Goal: Connect with others: Connect with other users

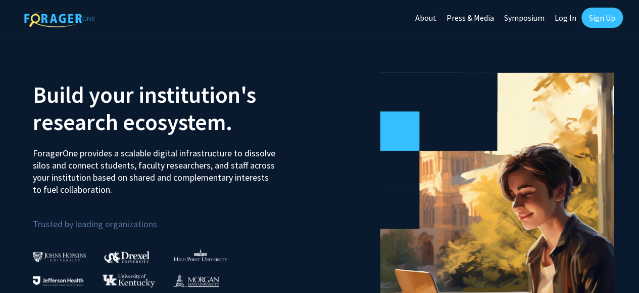
click at [592, 15] on link "Sign Up" at bounding box center [602, 18] width 41 height 20
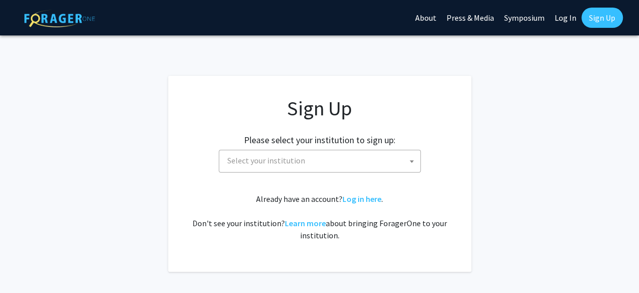
click at [276, 163] on span "Select your institution" at bounding box center [266, 160] width 78 height 10
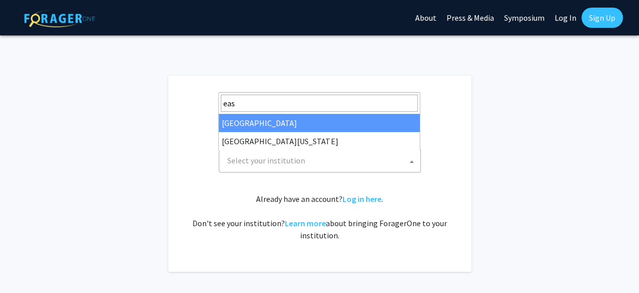
type input "eas"
select select "17"
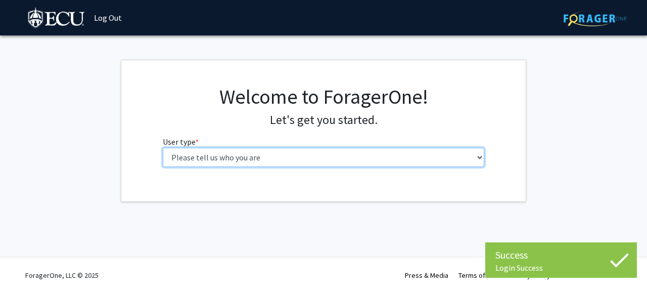
click at [220, 164] on select "Please tell us who you are Undergraduate Student Master's Student Doctoral Cand…" at bounding box center [324, 157] width 322 height 19
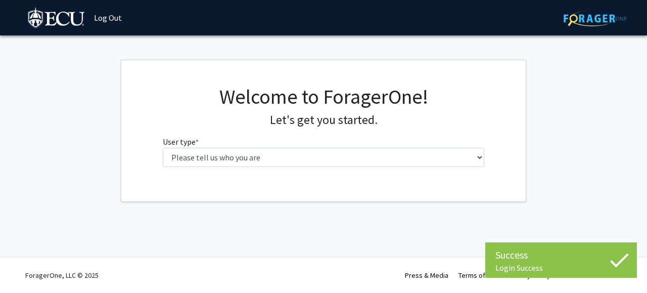
click at [191, 167] on div "Welcome to ForagerOne! Let's get you started. User type * required Please tell …" at bounding box center [323, 129] width 337 height 90
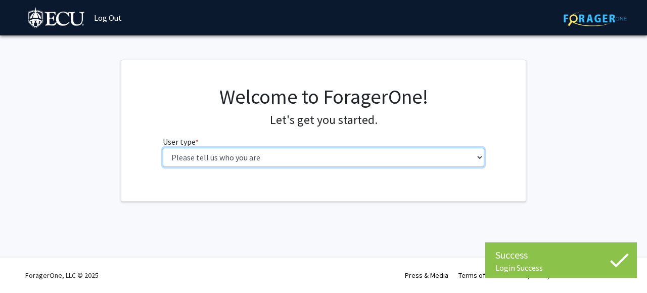
click at [187, 163] on select "Please tell us who you are Undergraduate Student Master's Student Doctoral Cand…" at bounding box center [324, 157] width 322 height 19
select select "1: undergrad"
click at [163, 148] on select "Please tell us who you are Undergraduate Student Master's Student Doctoral Cand…" at bounding box center [324, 157] width 322 height 19
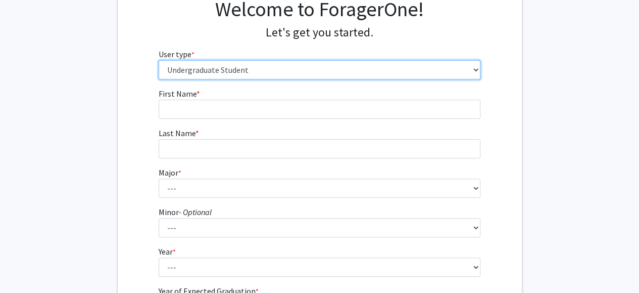
scroll to position [88, 0]
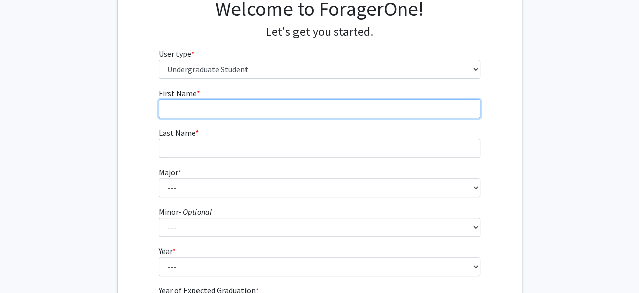
click at [182, 103] on input "First Name * required" at bounding box center [320, 108] width 322 height 19
type input "Samielle"
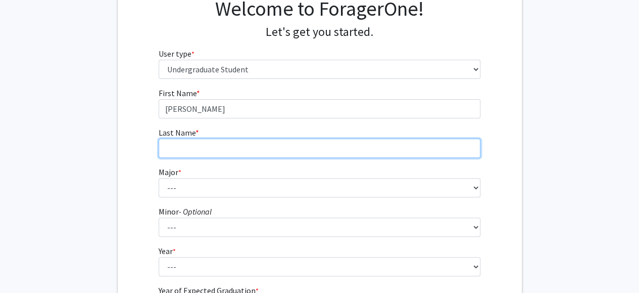
click at [196, 153] on input "Last Name * required" at bounding box center [320, 148] width 322 height 19
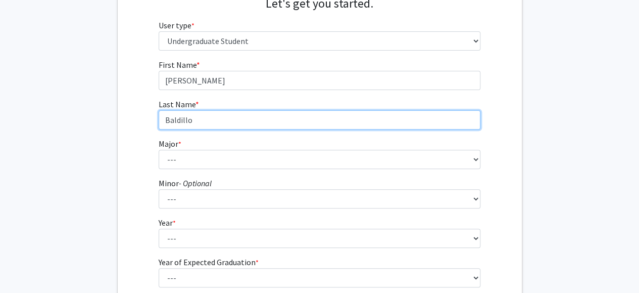
scroll to position [131, 0]
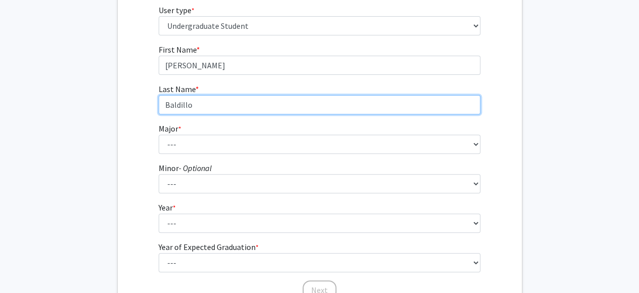
type input "Baldillo"
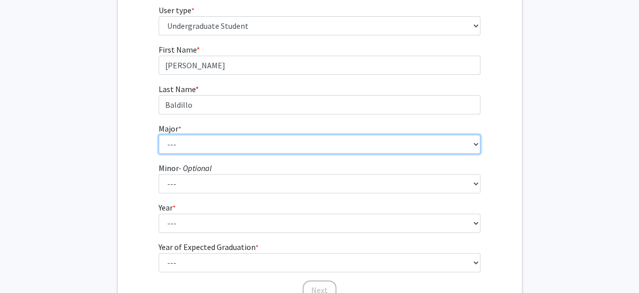
click at [190, 144] on select "--- Accounting African and African American Studies Anthropology Applied Atmosp…" at bounding box center [320, 143] width 322 height 19
select select "15: 1313"
click at [159, 134] on select "--- Accounting African and African American Studies Anthropology Applied Atmosp…" at bounding box center [320, 143] width 322 height 19
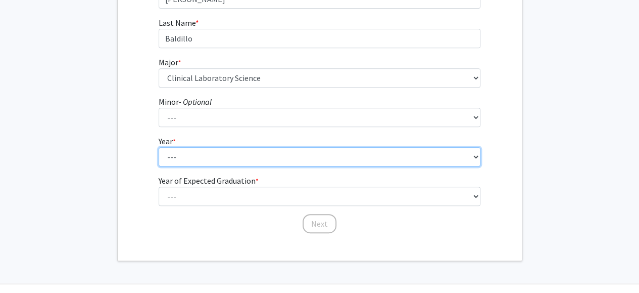
click at [180, 158] on select "--- First-year Sophomore Junior Senior Postbaccalaureate Certificate" at bounding box center [320, 156] width 322 height 19
select select "2: sophomore"
click at [159, 147] on select "--- First-year Sophomore Junior Senior Postbaccalaureate Certificate" at bounding box center [320, 156] width 322 height 19
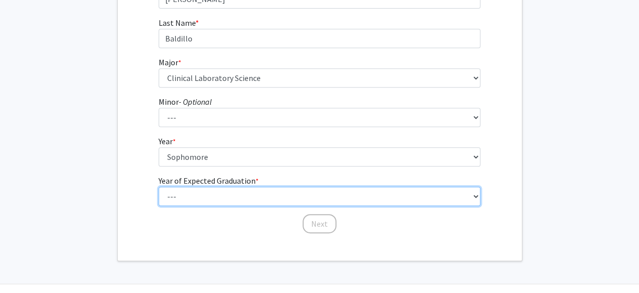
click at [185, 200] on select "--- 2025 2026 2027 2028 2029 2030 2031 2032 2033 2034" at bounding box center [320, 196] width 322 height 19
select select "3: 2027"
click at [159, 187] on select "--- 2025 2026 2027 2028 2029 2030 2031 2032 2033 2034" at bounding box center [320, 196] width 322 height 19
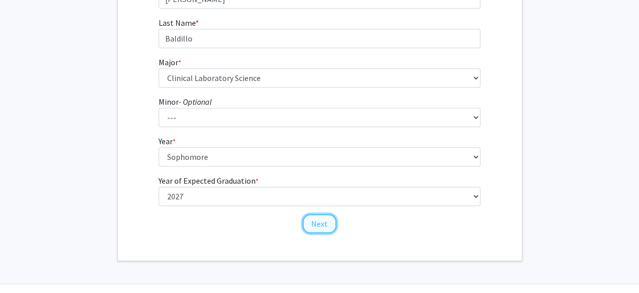
drag, startPoint x: 324, startPoint y: 226, endPoint x: 309, endPoint y: 229, distance: 14.5
click at [309, 229] on button "Next" at bounding box center [320, 223] width 34 height 19
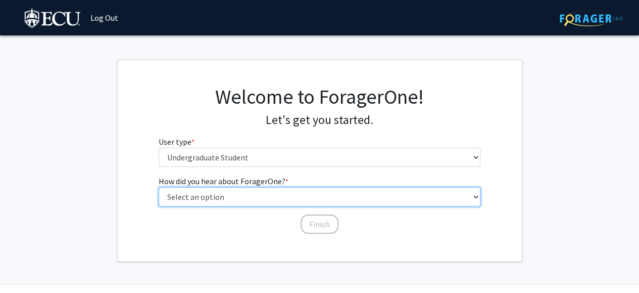
click at [232, 201] on select "Select an option Peer/student recommendation Faculty/staff recommendation Unive…" at bounding box center [320, 196] width 322 height 19
select select "1: peer_recommendation"
click at [159, 187] on select "Select an option Peer/student recommendation Faculty/staff recommendation Unive…" at bounding box center [320, 196] width 322 height 19
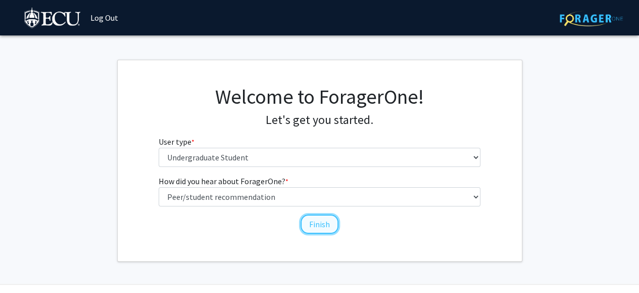
click at [316, 226] on button "Finish" at bounding box center [320, 223] width 38 height 19
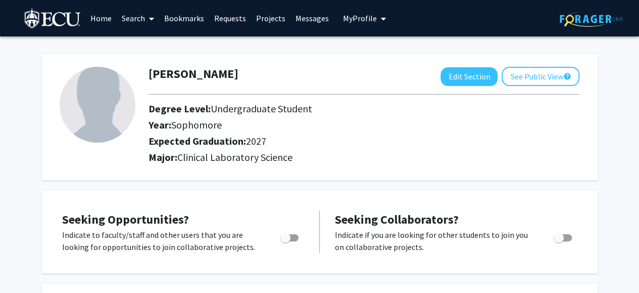
click at [141, 16] on link "Search" at bounding box center [138, 18] width 42 height 35
click at [125, 22] on link "Search" at bounding box center [138, 18] width 42 height 35
click at [146, 49] on span "Faculty/Staff" at bounding box center [154, 46] width 74 height 20
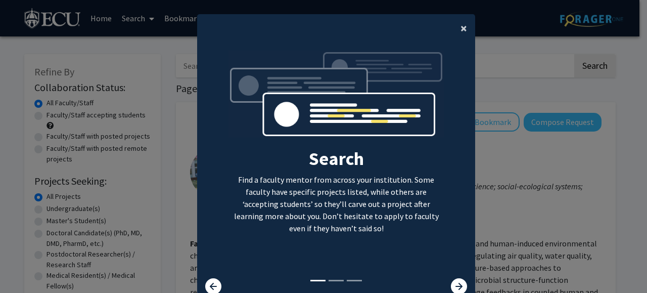
click at [465, 31] on button "×" at bounding box center [463, 28] width 23 height 28
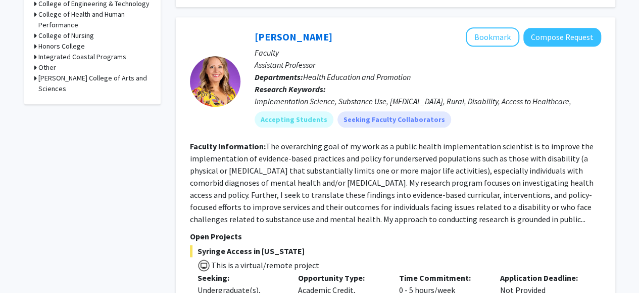
scroll to position [472, 0]
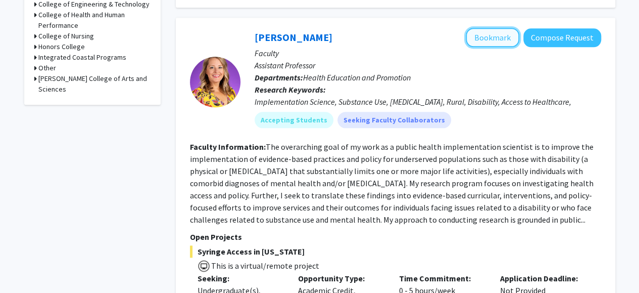
click at [489, 39] on button "Bookmark" at bounding box center [493, 37] width 54 height 19
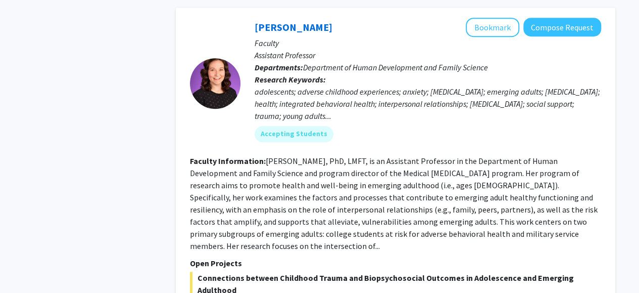
scroll to position [2249, 0]
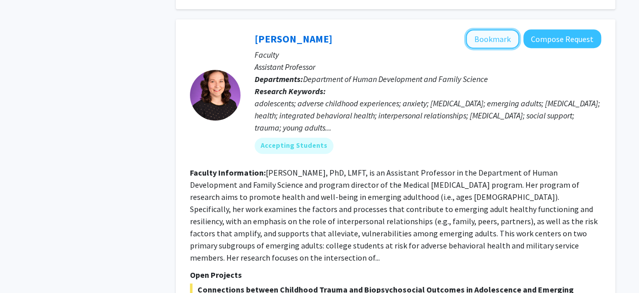
click at [480, 29] on button "Bookmark" at bounding box center [493, 38] width 54 height 19
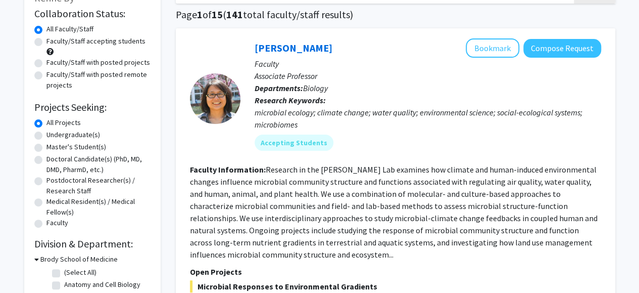
scroll to position [76, 0]
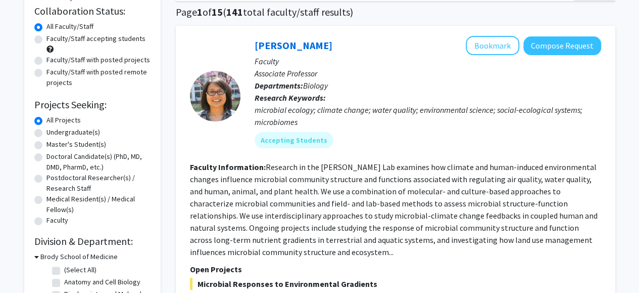
click at [47, 135] on label "Undergraduate(s)" at bounding box center [74, 132] width 54 height 11
click at [47, 133] on input "Undergraduate(s)" at bounding box center [50, 130] width 7 height 7
radio input "true"
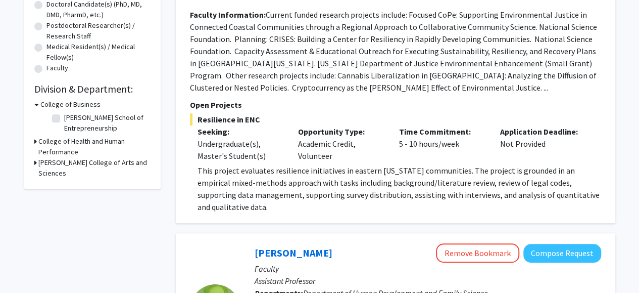
scroll to position [226, 0]
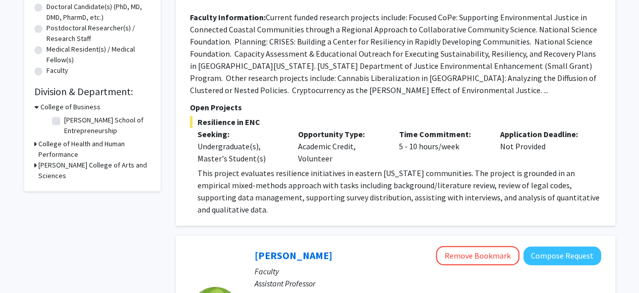
click at [51, 146] on h3 "College of Health and Human Performance" at bounding box center [94, 149] width 112 height 21
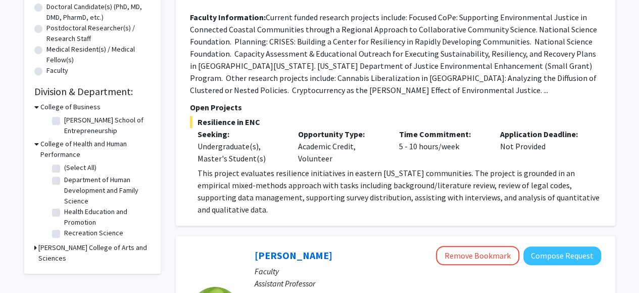
click at [64, 166] on label "(Select All)" at bounding box center [80, 167] width 32 height 11
click at [64, 166] on input "(Select All)" at bounding box center [67, 165] width 7 height 7
checkbox input "true"
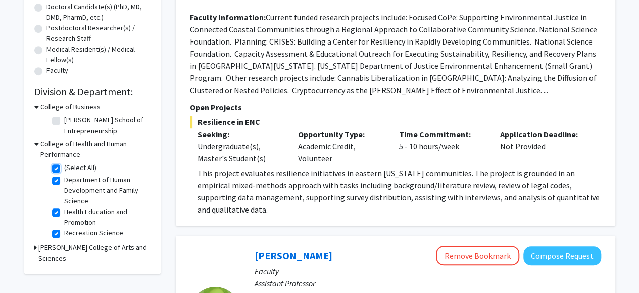
checkbox input "true"
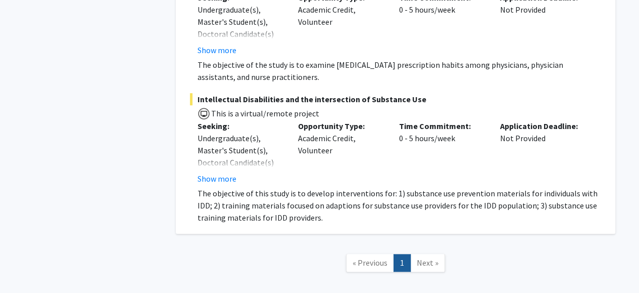
scroll to position [2189, 0]
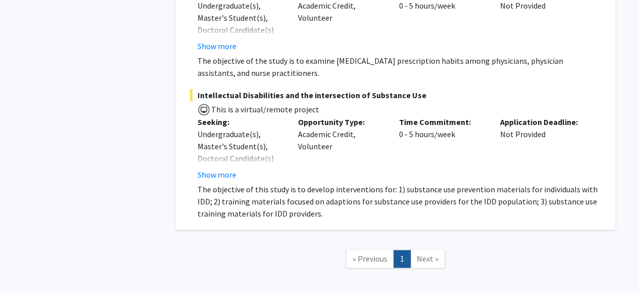
click at [425, 253] on span "Next »" at bounding box center [428, 258] width 22 height 10
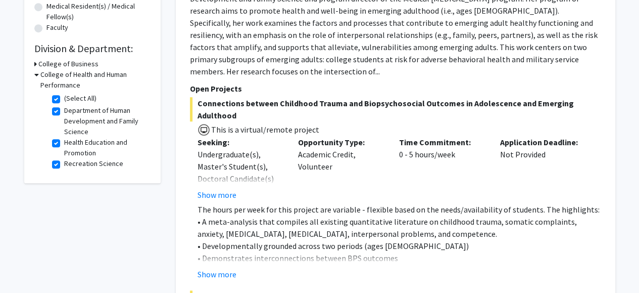
scroll to position [269, 0]
click at [64, 164] on label "Recreation Science" at bounding box center [93, 163] width 59 height 11
click at [64, 164] on input "Recreation Science" at bounding box center [67, 161] width 7 height 7
checkbox input "false"
checkbox input "true"
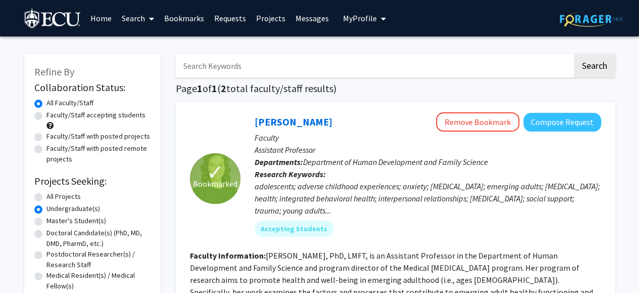
scroll to position [180, 0]
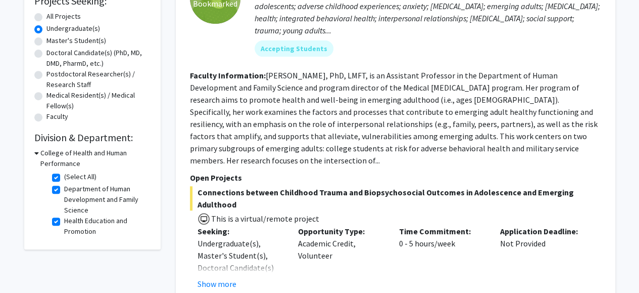
click at [57, 226] on fg-checkbox "Health Education and Promotion Health Education and Promotion" at bounding box center [100, 225] width 96 height 21
click at [64, 174] on label "(Select All)" at bounding box center [80, 176] width 32 height 11
click at [64, 174] on input "(Select All)" at bounding box center [67, 174] width 7 height 7
checkbox input "false"
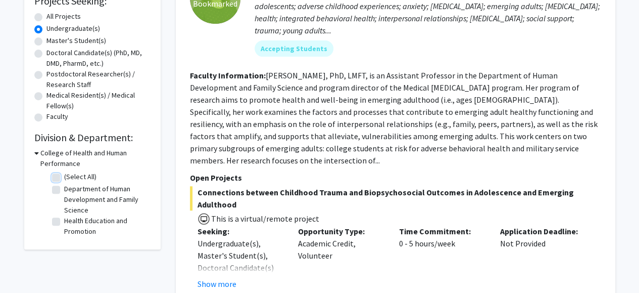
checkbox input "false"
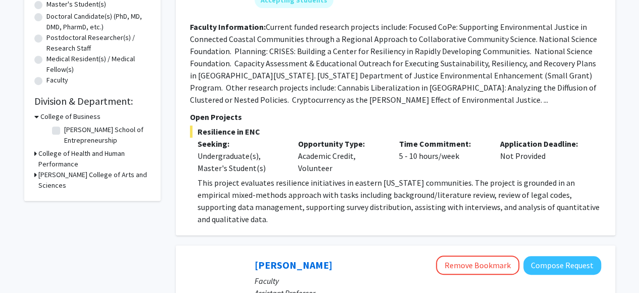
scroll to position [143, 0]
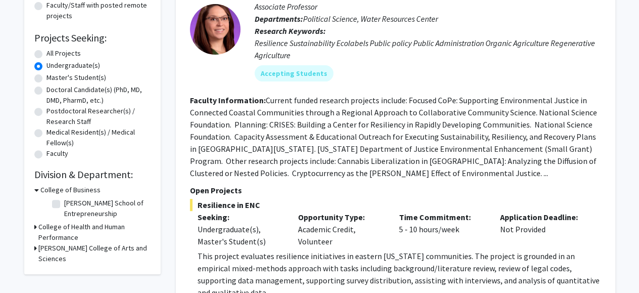
drag, startPoint x: 38, startPoint y: 54, endPoint x: 139, endPoint y: 91, distance: 107.5
click at [139, 91] on fg-radiogroup "Projects Seeking Level All Projects Projects Seeking Level Undergraduate(s) Pro…" at bounding box center [92, 104] width 116 height 112
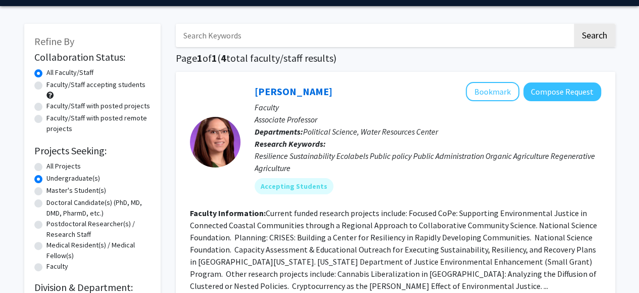
scroll to position [0, 0]
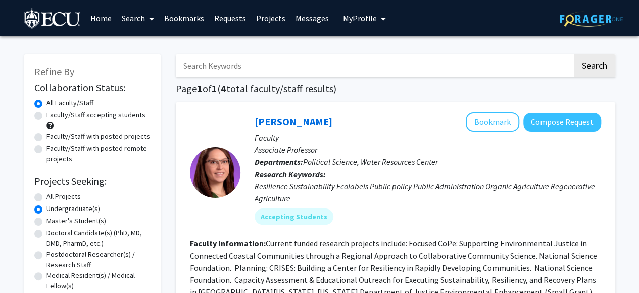
click at [189, 18] on link "Bookmarks" at bounding box center [184, 18] width 50 height 35
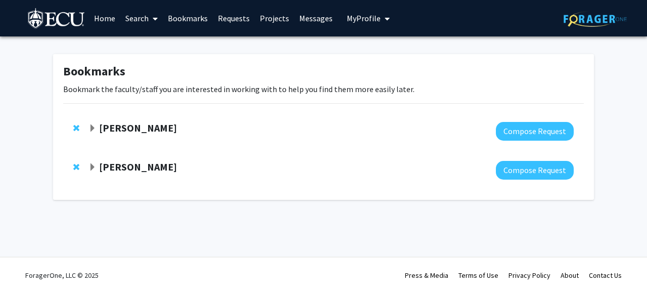
click at [134, 166] on strong "[PERSON_NAME]" at bounding box center [138, 166] width 78 height 13
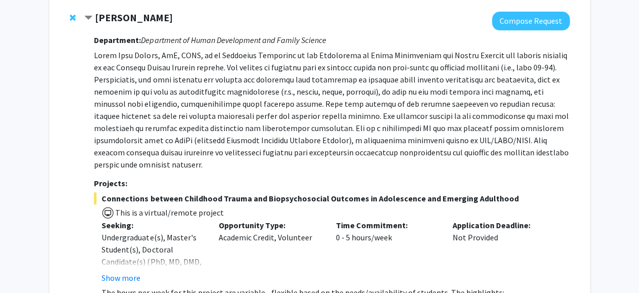
scroll to position [170, 0]
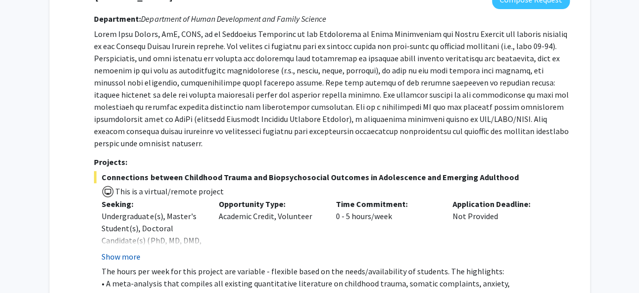
click at [123, 250] on button "Show more" at bounding box center [121, 256] width 39 height 12
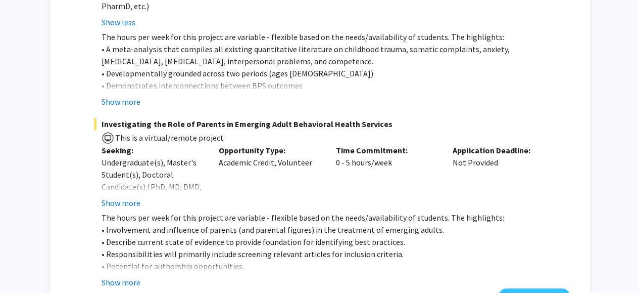
scroll to position [419, 0]
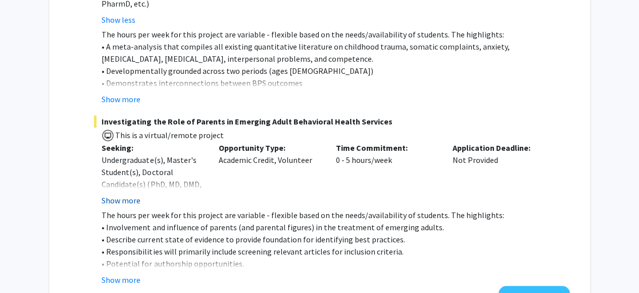
click at [123, 194] on button "Show more" at bounding box center [121, 200] width 39 height 12
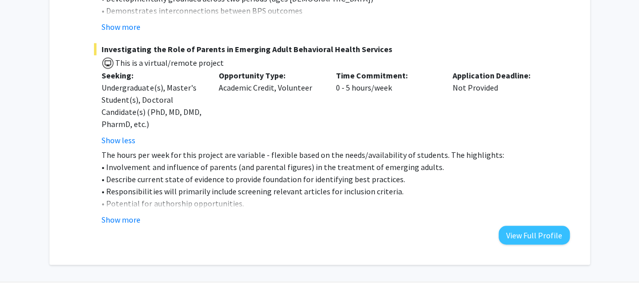
scroll to position [500, 0]
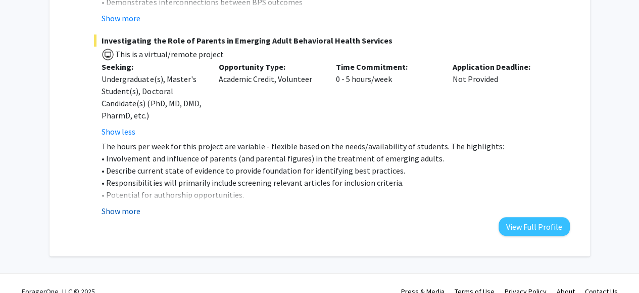
click at [116, 205] on button "Show more" at bounding box center [121, 211] width 39 height 12
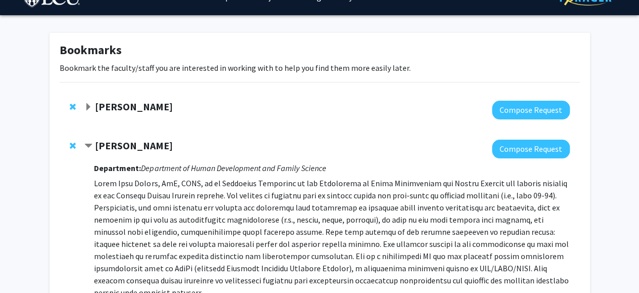
scroll to position [21, 0]
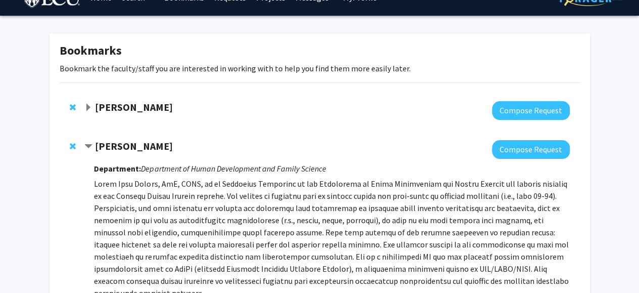
click at [145, 108] on strong "[PERSON_NAME]" at bounding box center [134, 107] width 78 height 13
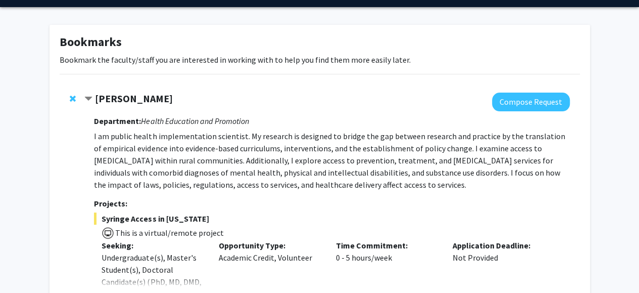
scroll to position [0, 0]
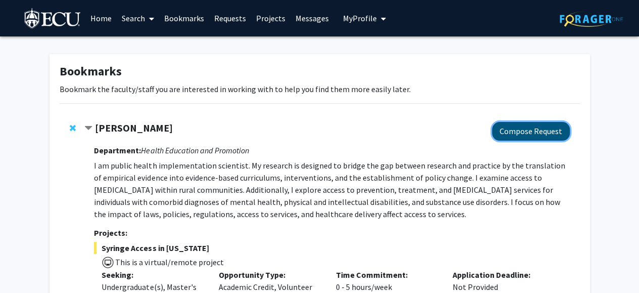
click at [523, 125] on button "Compose Request" at bounding box center [531, 131] width 78 height 19
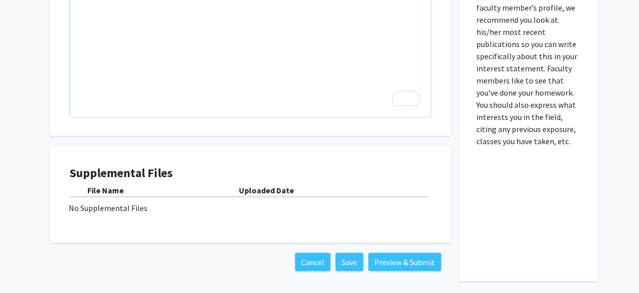
scroll to position [754, 0]
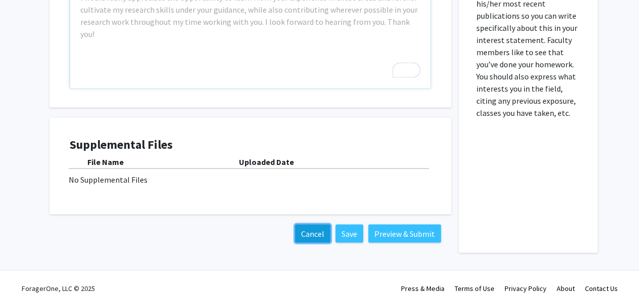
click at [311, 224] on button "Cancel" at bounding box center [312, 233] width 35 height 18
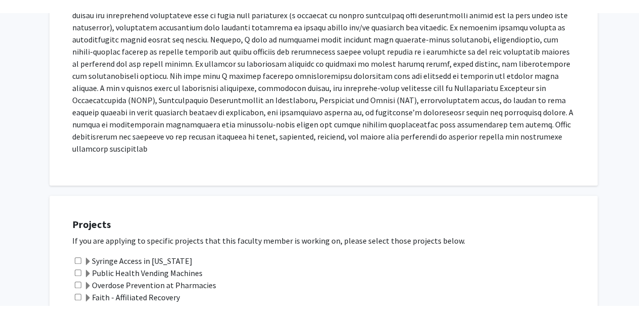
scroll to position [0, 0]
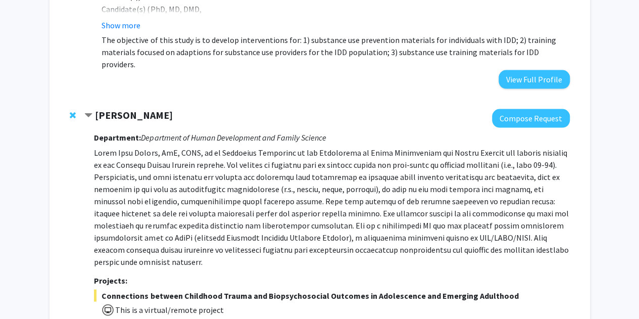
scroll to position [957, 0]
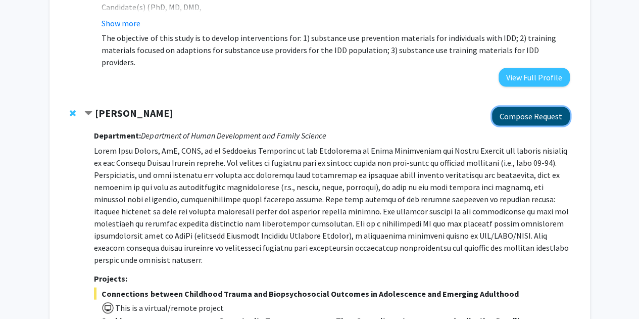
click at [510, 107] on button "Compose Request" at bounding box center [531, 116] width 78 height 19
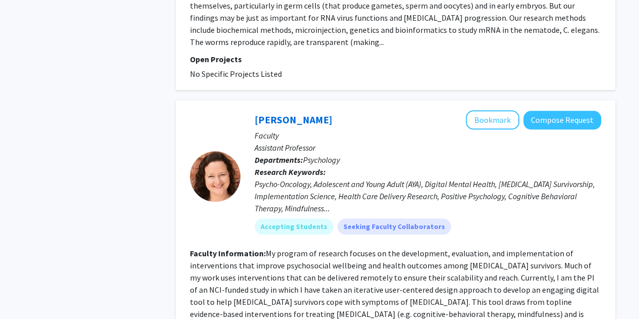
scroll to position [4339, 0]
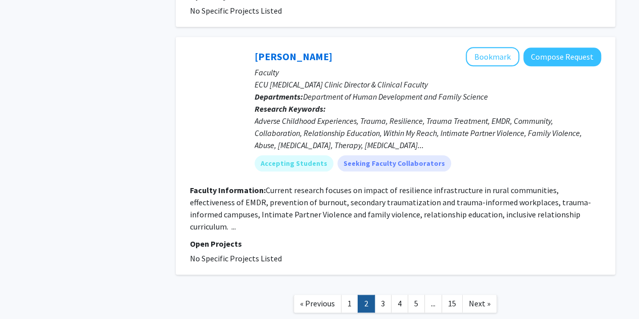
scroll to position [2457, 0]
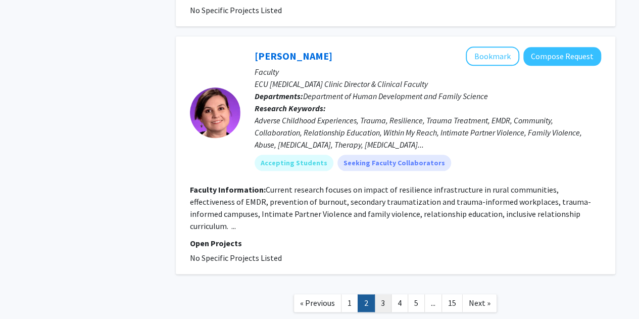
click at [379, 294] on link "3" at bounding box center [383, 303] width 17 height 18
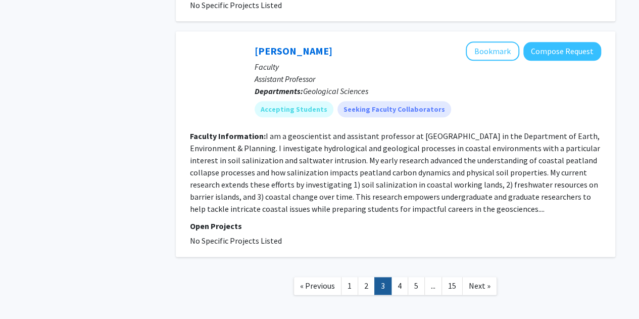
scroll to position [2386, 0]
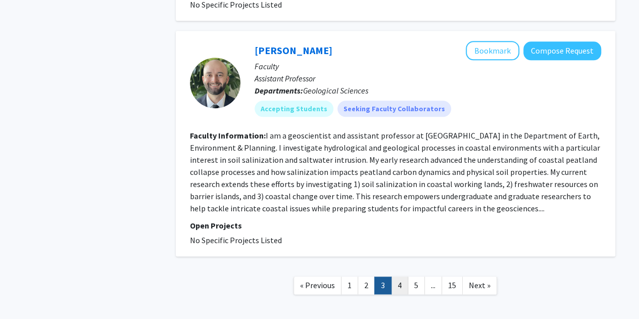
click at [397, 277] on link "4" at bounding box center [399, 286] width 17 height 18
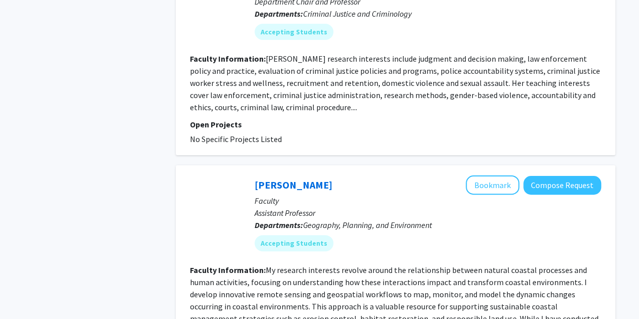
scroll to position [2131, 0]
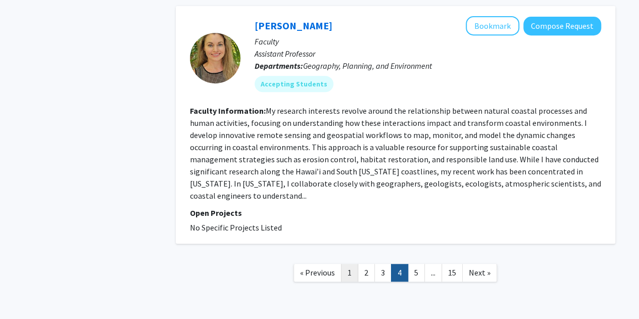
click at [353, 264] on link "1" at bounding box center [349, 273] width 17 height 18
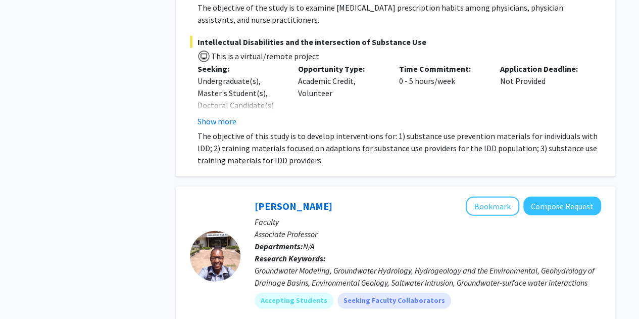
scroll to position [1347, 0]
click at [219, 115] on button "Show more" at bounding box center [217, 121] width 39 height 12
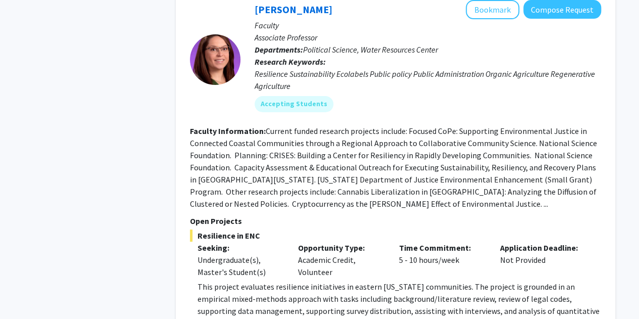
scroll to position [1955, 0]
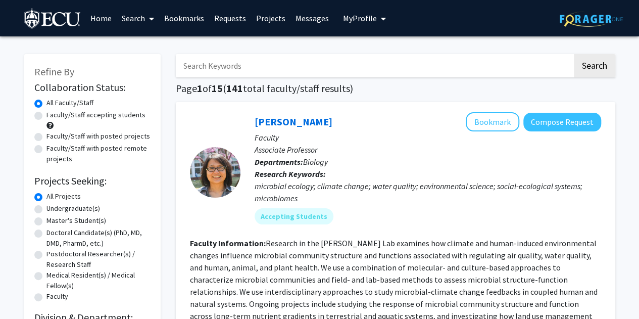
click at [368, 16] on span "My Profile" at bounding box center [360, 18] width 34 height 10
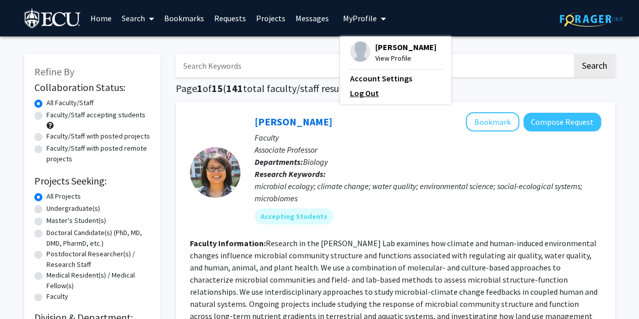
click at [360, 95] on link "Log Out" at bounding box center [395, 93] width 91 height 12
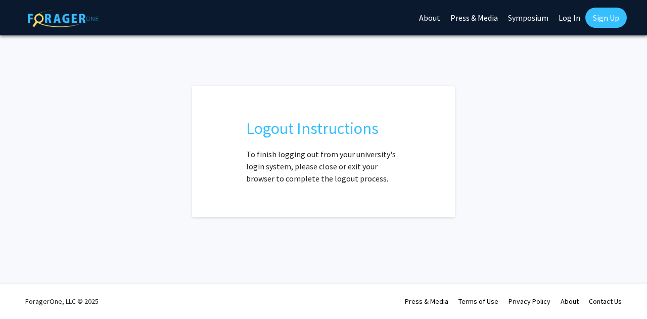
click at [603, 22] on link "Sign Up" at bounding box center [605, 18] width 41 height 20
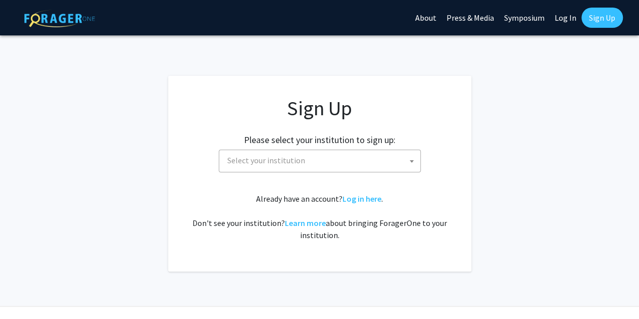
click at [565, 19] on link "Log In" at bounding box center [566, 17] width 32 height 35
select select
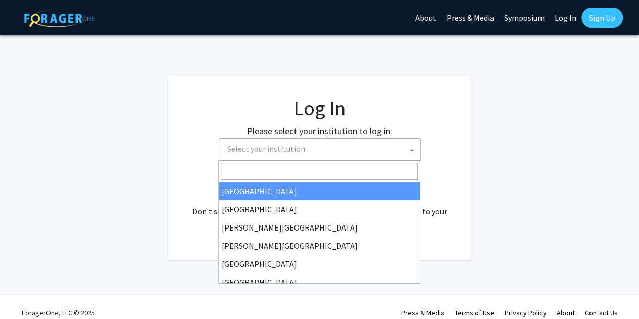
click at [243, 154] on span "Select your institution" at bounding box center [321, 149] width 197 height 21
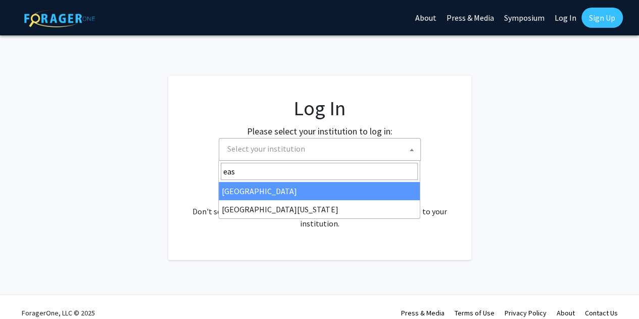
type input "eas"
select select "17"
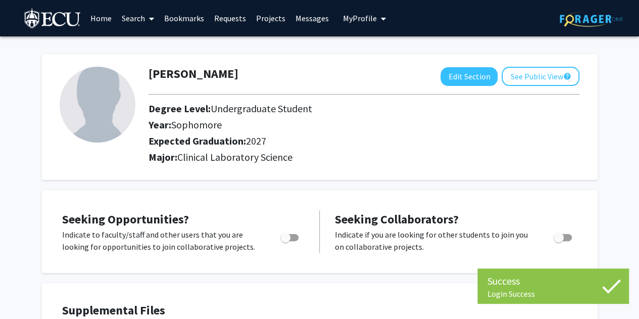
click at [185, 20] on link "Bookmarks" at bounding box center [184, 18] width 50 height 35
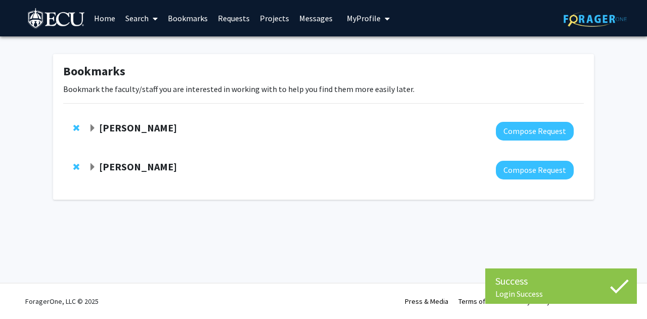
click at [163, 128] on strong "[PERSON_NAME]" at bounding box center [138, 127] width 78 height 13
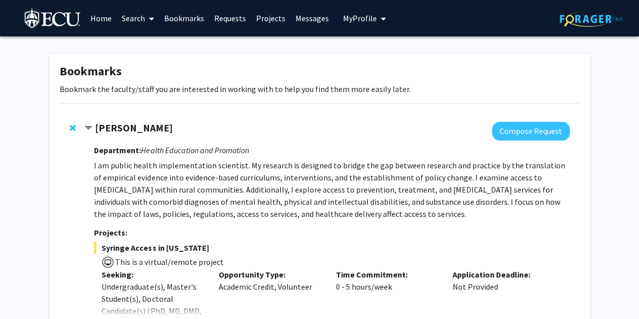
click at [119, 122] on strong "[PERSON_NAME]" at bounding box center [134, 127] width 78 height 13
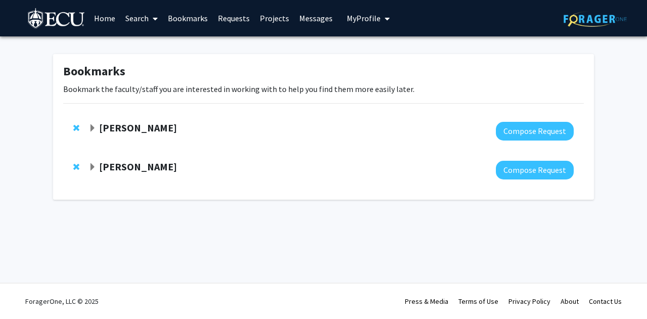
click at [148, 15] on link "Search" at bounding box center [141, 18] width 42 height 35
click at [155, 45] on span "Faculty/Staff" at bounding box center [157, 46] width 74 height 20
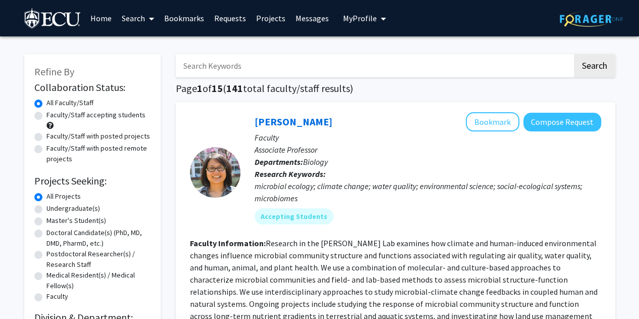
click at [254, 72] on input "Search Keywords" at bounding box center [374, 65] width 397 height 23
type input "[PERSON_NAME]"
click at [574, 54] on button "Search" at bounding box center [594, 65] width 41 height 23
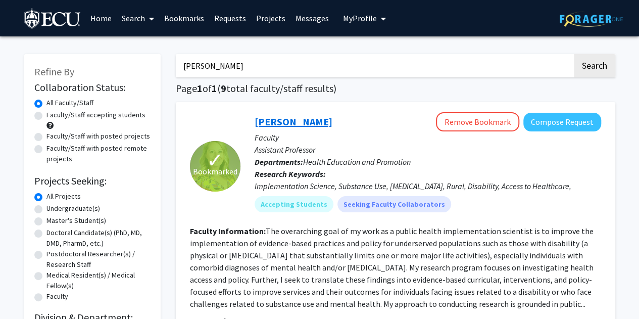
click at [288, 122] on link "[PERSON_NAME]" at bounding box center [294, 121] width 78 height 13
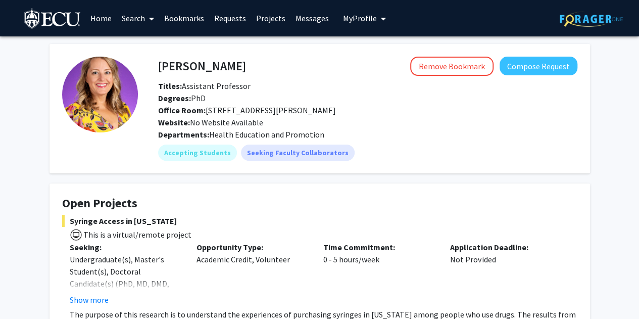
click at [190, 20] on link "Bookmarks" at bounding box center [184, 18] width 50 height 35
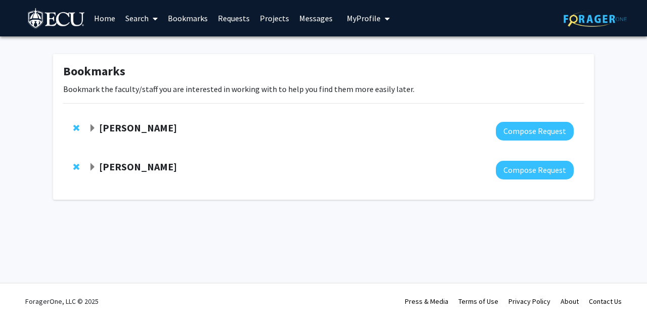
click at [136, 19] on link "Search" at bounding box center [141, 18] width 42 height 35
click at [143, 44] on span "Faculty/Staff" at bounding box center [157, 46] width 74 height 20
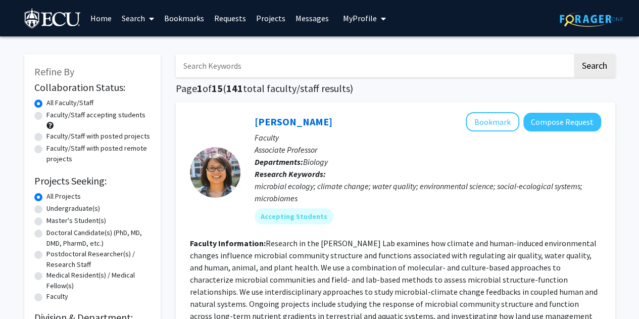
click at [225, 65] on input "Search Keywords" at bounding box center [374, 65] width 397 height 23
type input "kayla"
click at [574, 54] on button "Search" at bounding box center [594, 65] width 41 height 23
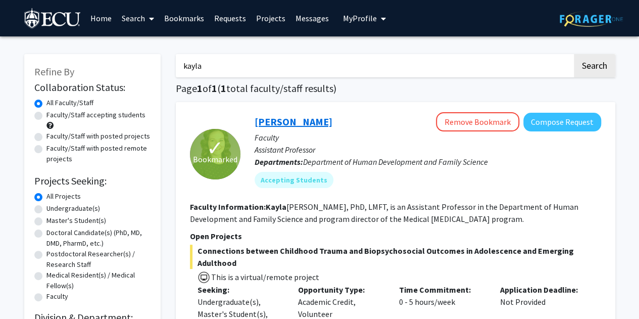
click at [284, 121] on link "[PERSON_NAME]" at bounding box center [294, 121] width 78 height 13
